Goal: Contribute content: Add original content to the website for others to see

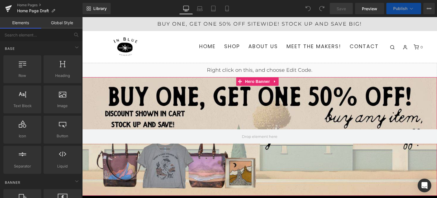
click at [123, 91] on div at bounding box center [259, 136] width 354 height 118
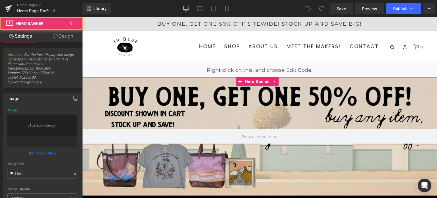
type input "[URL][DOMAIN_NAME]"
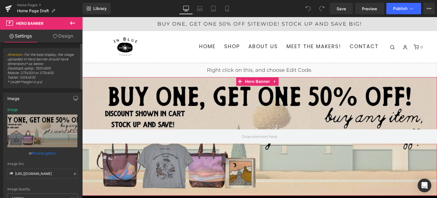
click at [46, 154] on link "Browse gallery" at bounding box center [44, 153] width 24 height 10
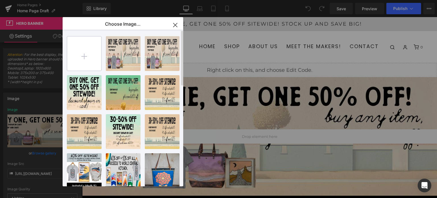
click at [91, 56] on input "file" at bounding box center [84, 53] width 34 height 34
type input "C:\fakepath\40off with examples (11).jpg"
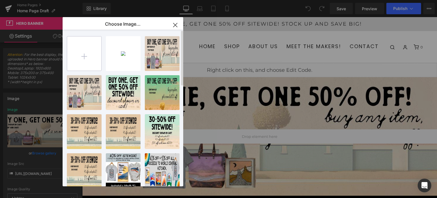
click at [81, 59] on input "file" at bounding box center [84, 53] width 34 height 34
type input "C:\fakepath\40% off mobile banner (9).jpg"
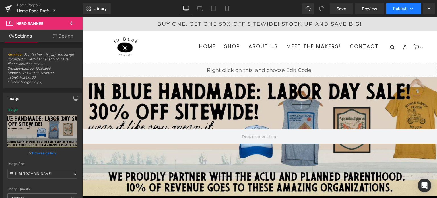
click at [397, 11] on button "Publish" at bounding box center [403, 8] width 35 height 11
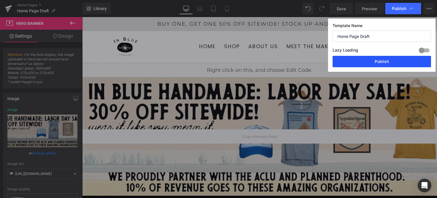
click at [393, 61] on button "Publish" at bounding box center [381, 61] width 98 height 11
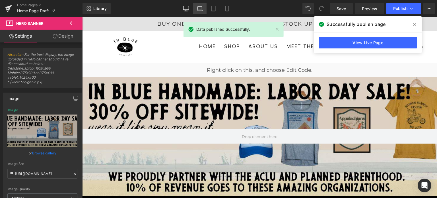
click at [197, 8] on icon at bounding box center [200, 9] width 6 height 6
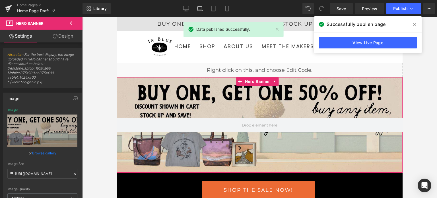
click at [148, 92] on div at bounding box center [260, 124] width 286 height 95
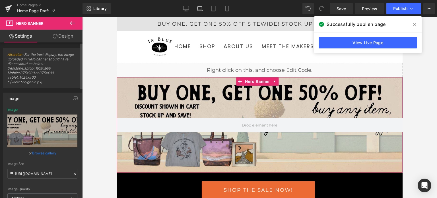
click at [42, 152] on link "Browse gallery" at bounding box center [44, 153] width 24 height 10
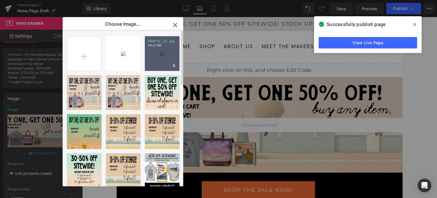
click at [0, 0] on div "40off w..._11_.jpg 101.21 KB" at bounding box center [0, 0] width 0 height 0
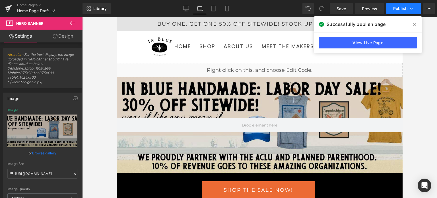
click at [399, 10] on span "Publish" at bounding box center [400, 8] width 14 height 5
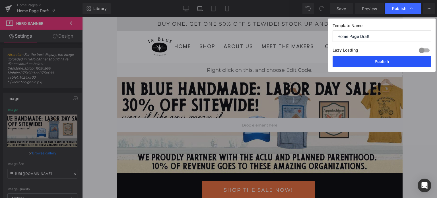
click at [0, 0] on button "Publish" at bounding box center [0, 0] width 0 height 0
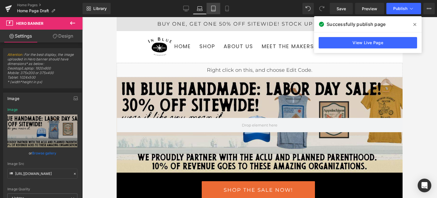
click at [214, 8] on icon at bounding box center [213, 9] width 6 height 6
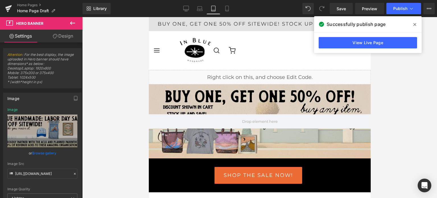
type input "[URL][DOMAIN_NAME]"
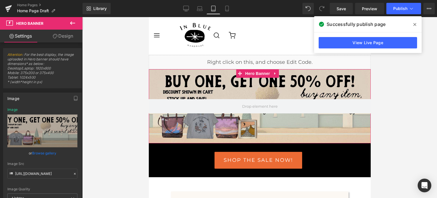
click at [225, 94] on div at bounding box center [259, 106] width 222 height 74
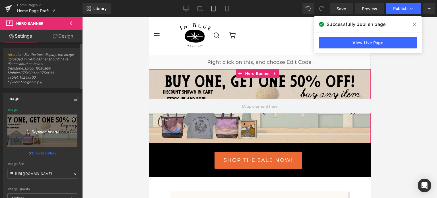
click at [49, 130] on icon "Replace Image" at bounding box center [42, 130] width 45 height 7
type input "C:\fakepath\40off with examples (11).jpg"
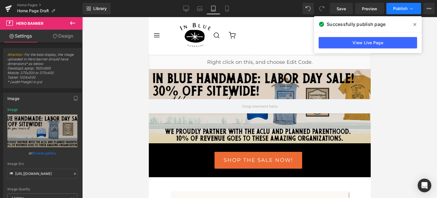
click at [400, 9] on span "Publish" at bounding box center [400, 8] width 14 height 5
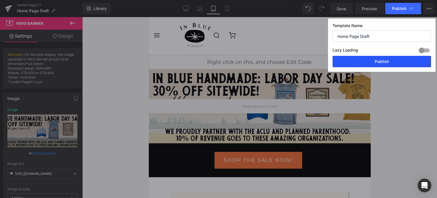
click at [0, 0] on button "Publish" at bounding box center [0, 0] width 0 height 0
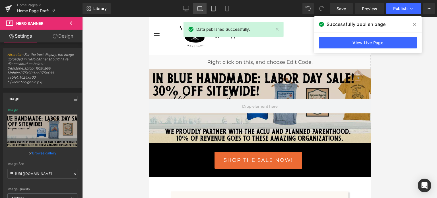
click at [193, 11] on link "Desktop" at bounding box center [186, 8] width 14 height 11
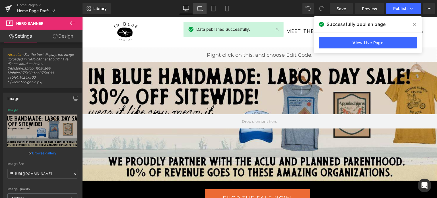
scroll to position [0, 0]
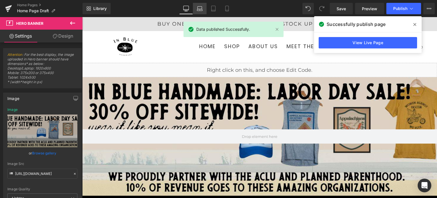
click at [198, 11] on icon at bounding box center [199, 10] width 5 height 2
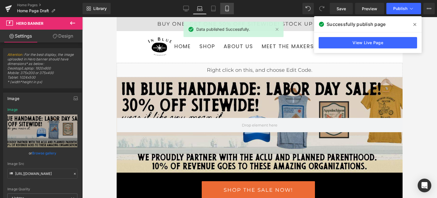
click at [227, 11] on icon at bounding box center [227, 9] width 6 height 6
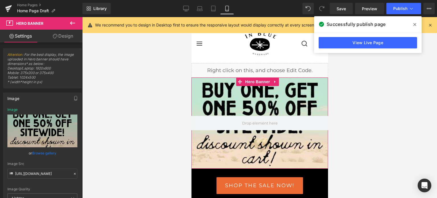
click at [255, 93] on div at bounding box center [259, 122] width 136 height 91
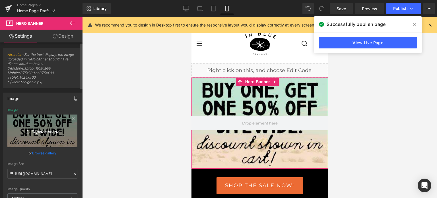
click at [39, 130] on icon "Replace Image" at bounding box center [42, 130] width 45 height 7
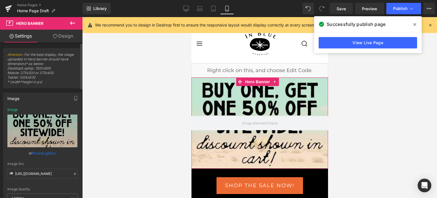
click at [49, 151] on link "Browse gallery" at bounding box center [44, 153] width 24 height 10
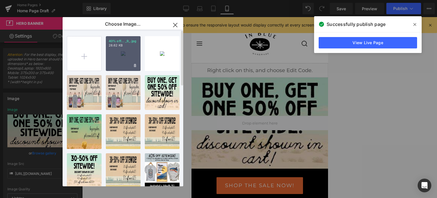
click at [0, 0] on div "40% off... _9_.jpg 28.62 KB" at bounding box center [0, 0] width 0 height 0
type input "[URL][DOMAIN_NAME]"
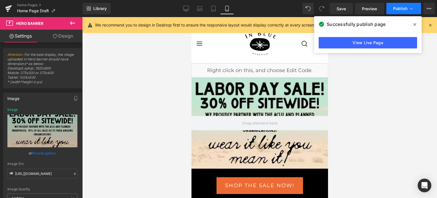
click at [401, 11] on button "Publish" at bounding box center [403, 8] width 35 height 11
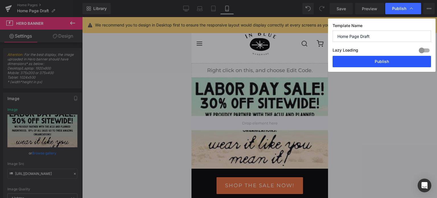
click at [0, 0] on button "Publish" at bounding box center [0, 0] width 0 height 0
